Goal: Complete application form

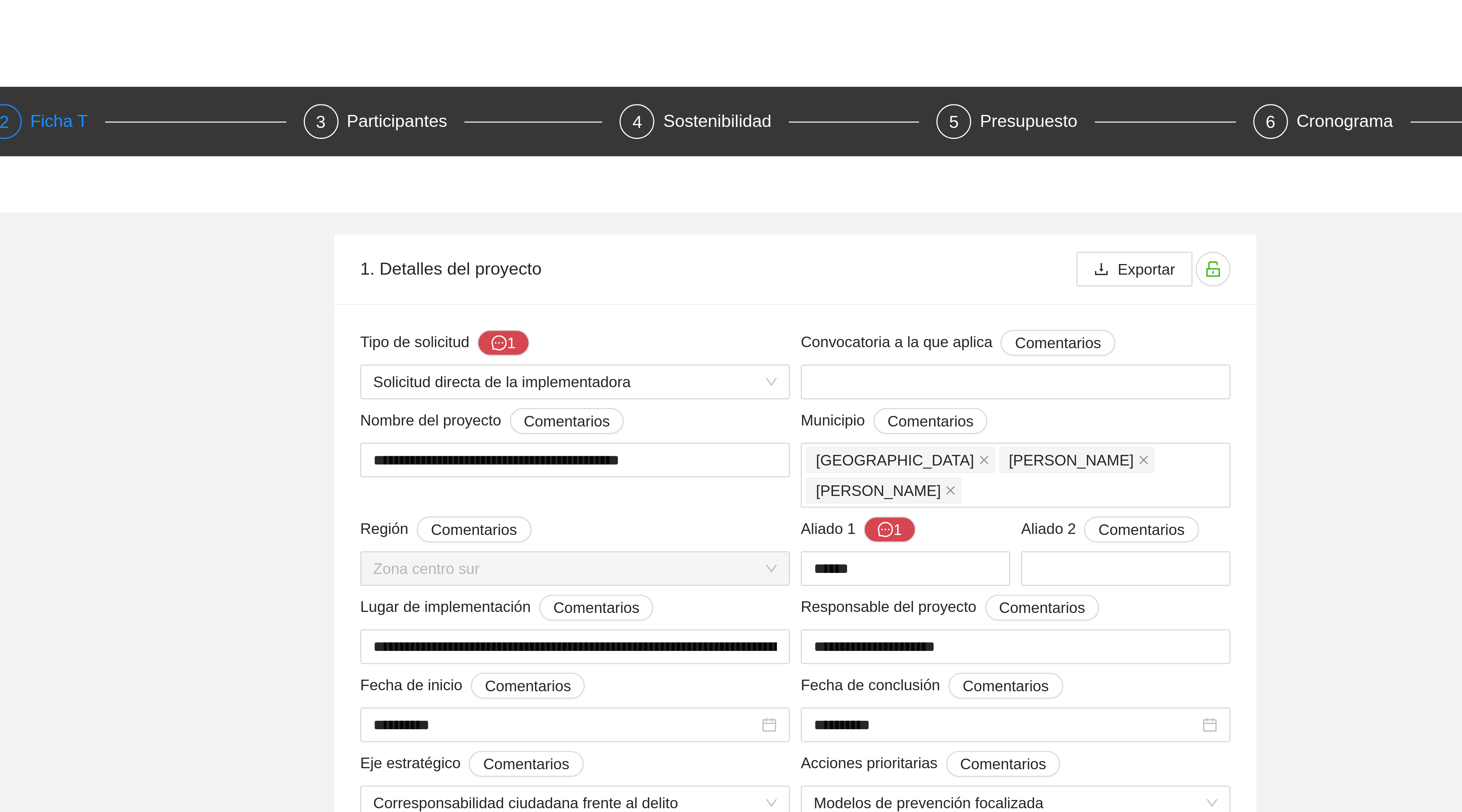
click at [501, 38] on div "Ficha T" at bounding box center [502, 38] width 24 height 11
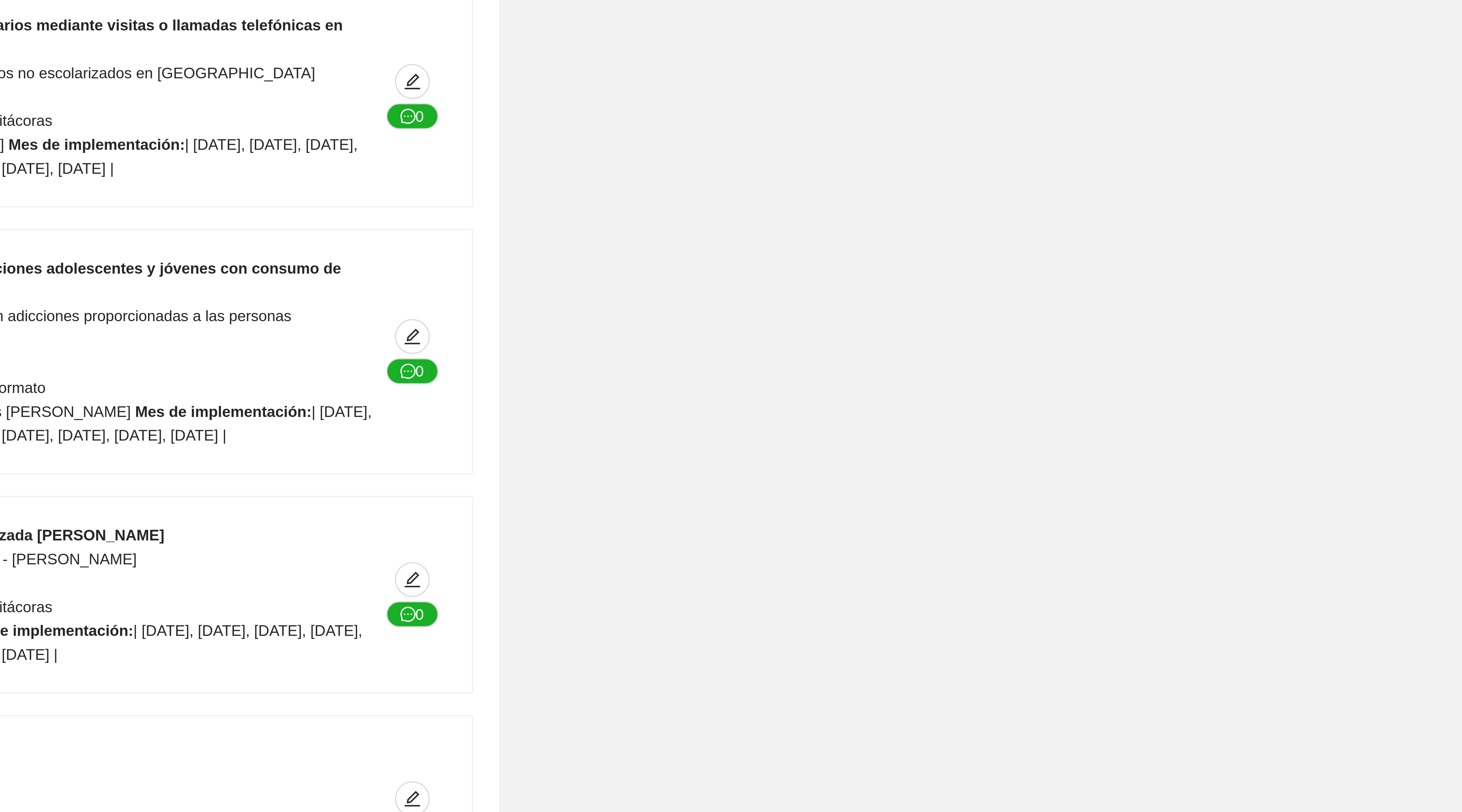
scroll to position [6184, 0]
